Goal: Task Accomplishment & Management: Manage account settings

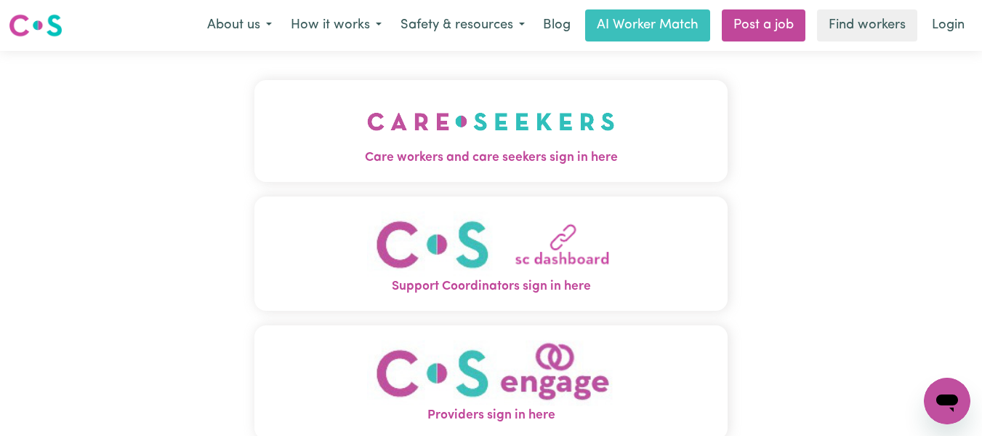
click at [554, 124] on img "Care workers and care seekers sign in here" at bounding box center [491, 122] width 248 height 54
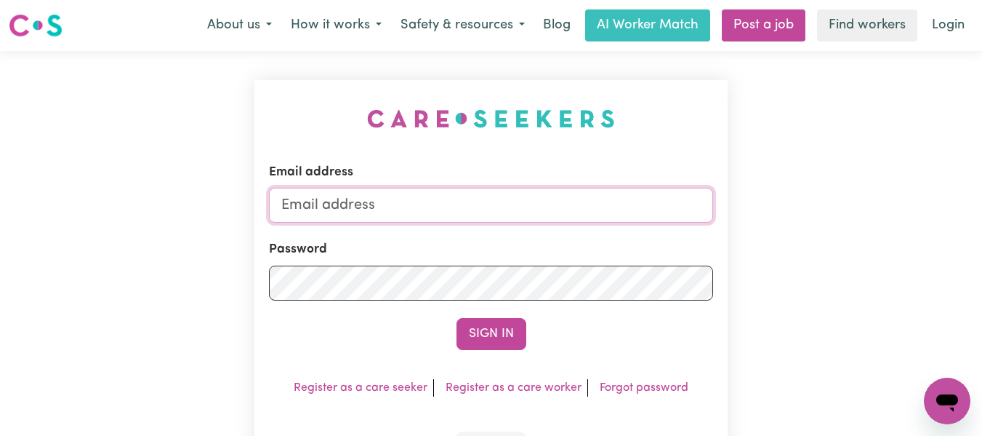
click at [476, 206] on input "Email address" at bounding box center [491, 205] width 445 height 35
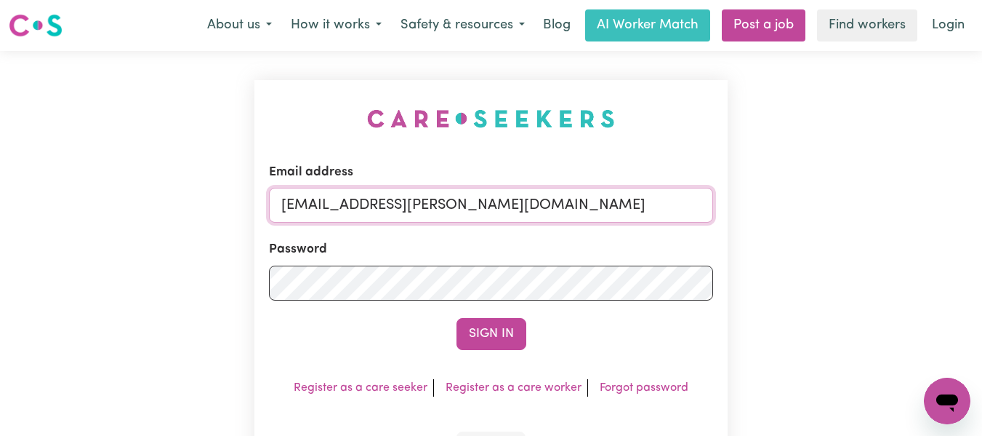
type input "[EMAIL_ADDRESS][PERSON_NAME][DOMAIN_NAME]"
click at [457, 318] on button "Sign In" at bounding box center [492, 334] width 70 height 32
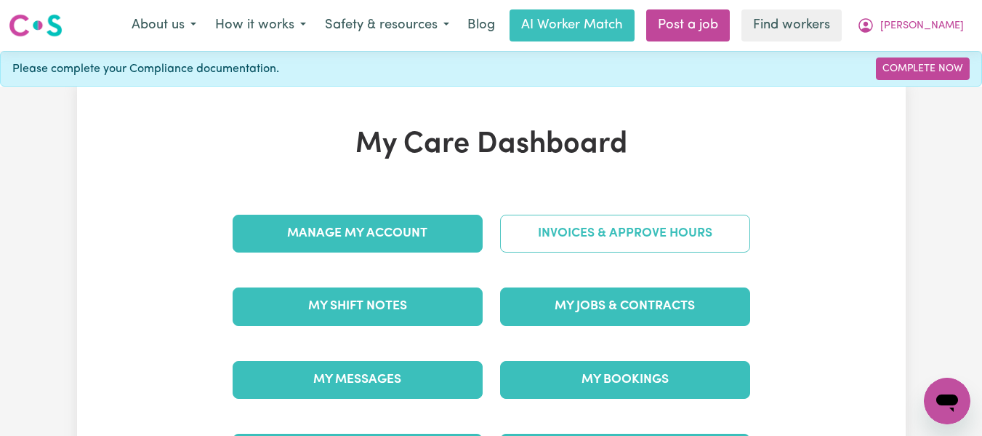
click at [572, 236] on link "Invoices & Approve Hours" at bounding box center [625, 234] width 250 height 38
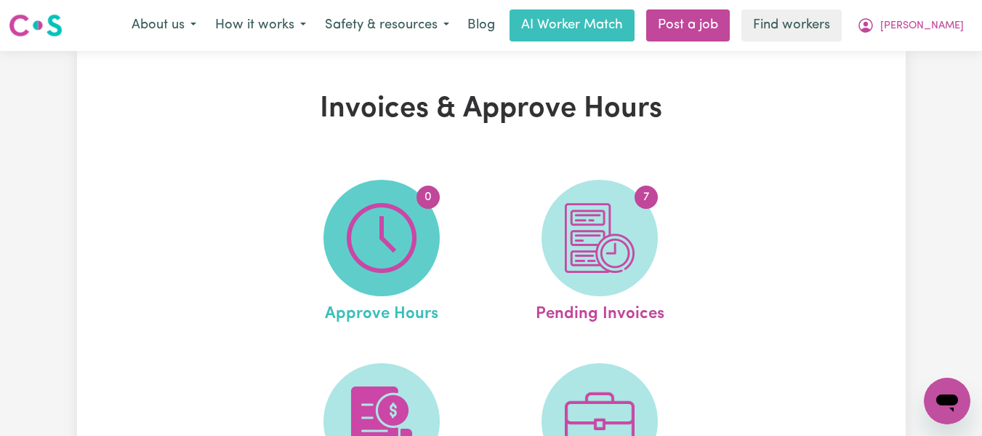
click at [393, 228] on img at bounding box center [382, 238] width 70 height 70
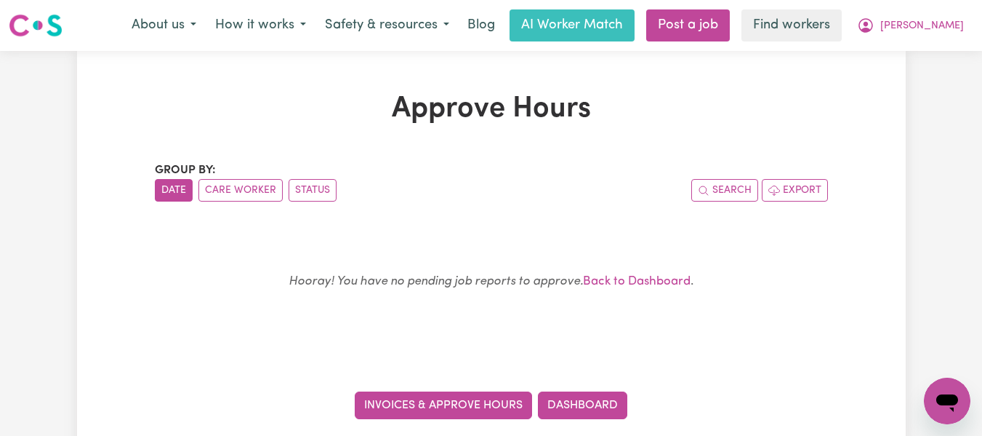
click at [495, 404] on link "Invoices & Approve Hours" at bounding box center [443, 405] width 177 height 28
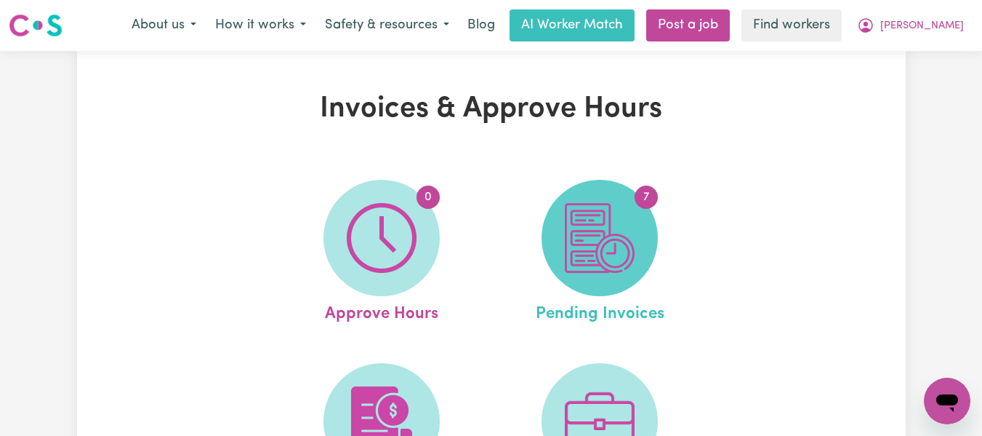
click at [606, 236] on img at bounding box center [600, 238] width 70 height 70
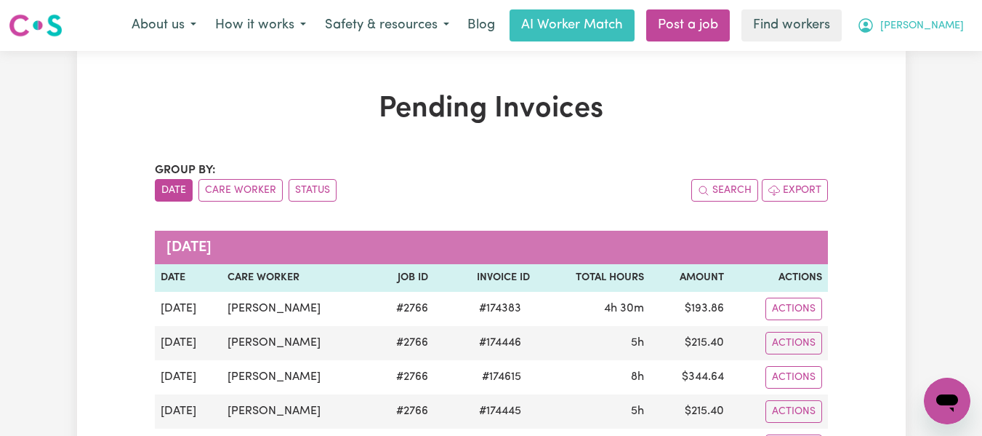
click at [939, 27] on span "[PERSON_NAME]" at bounding box center [923, 26] width 84 height 16
click at [886, 79] on link "Logout" at bounding box center [915, 84] width 115 height 28
